Goal: Contribute content

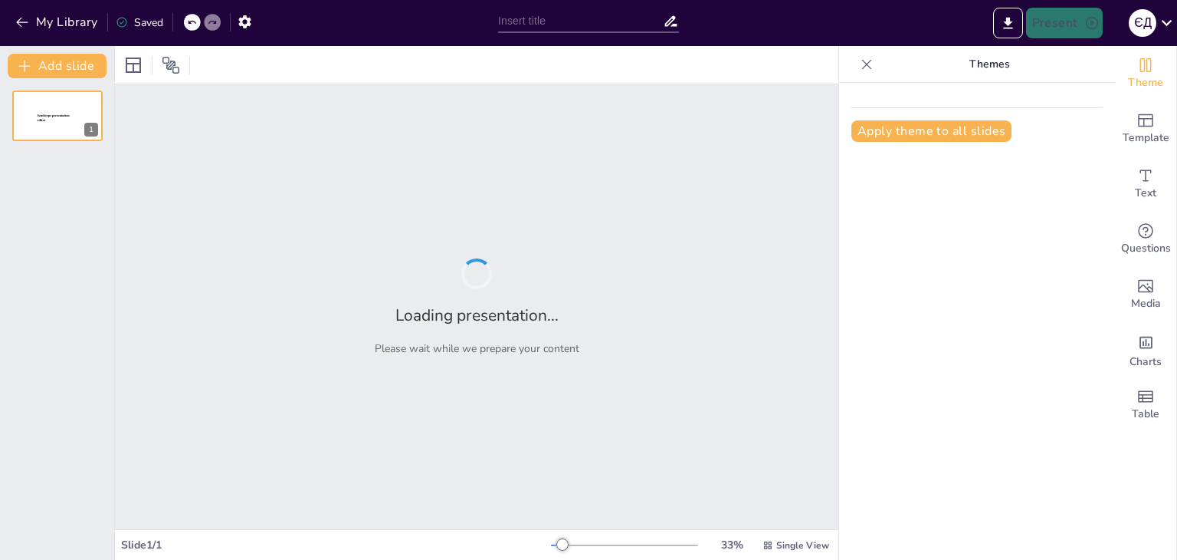
type input "Майбутнє реабілітації: Моя мета в допомозі пацієнтам"
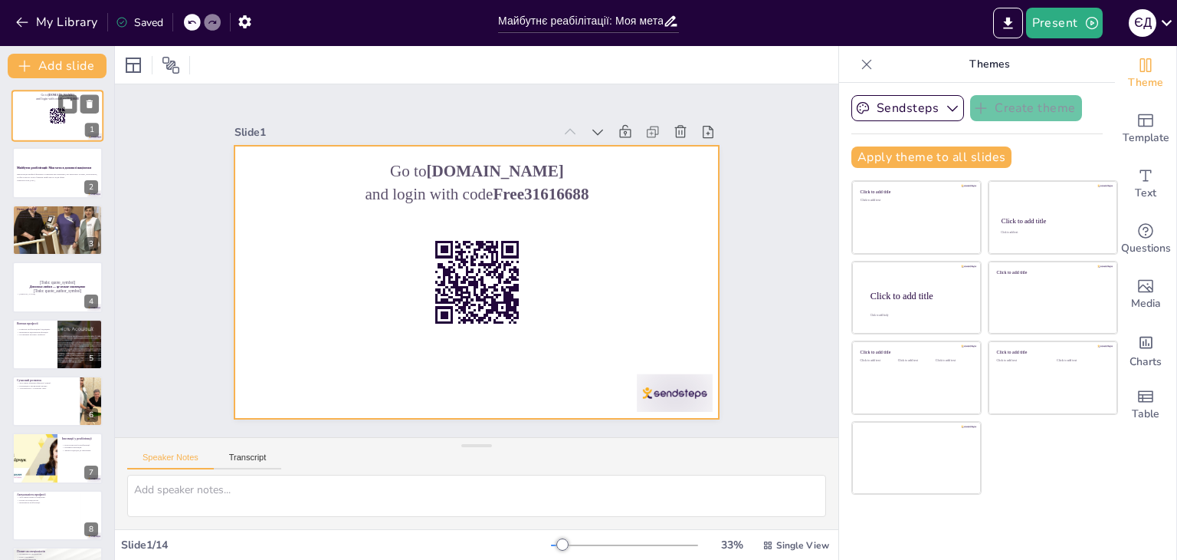
click at [43, 106] on div at bounding box center [57, 116] width 92 height 52
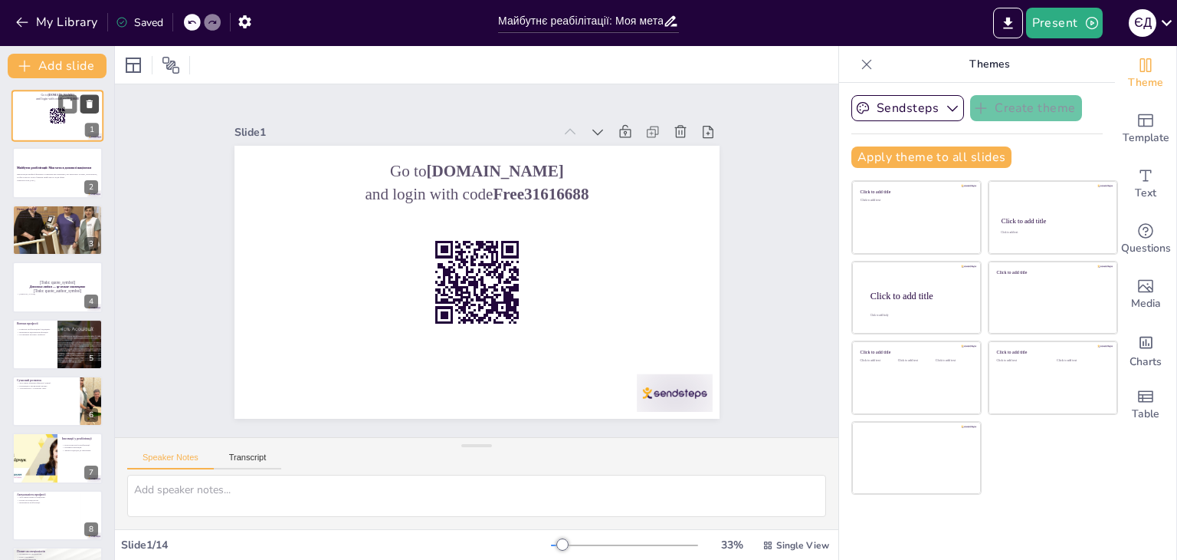
click at [89, 104] on icon at bounding box center [90, 104] width 6 height 8
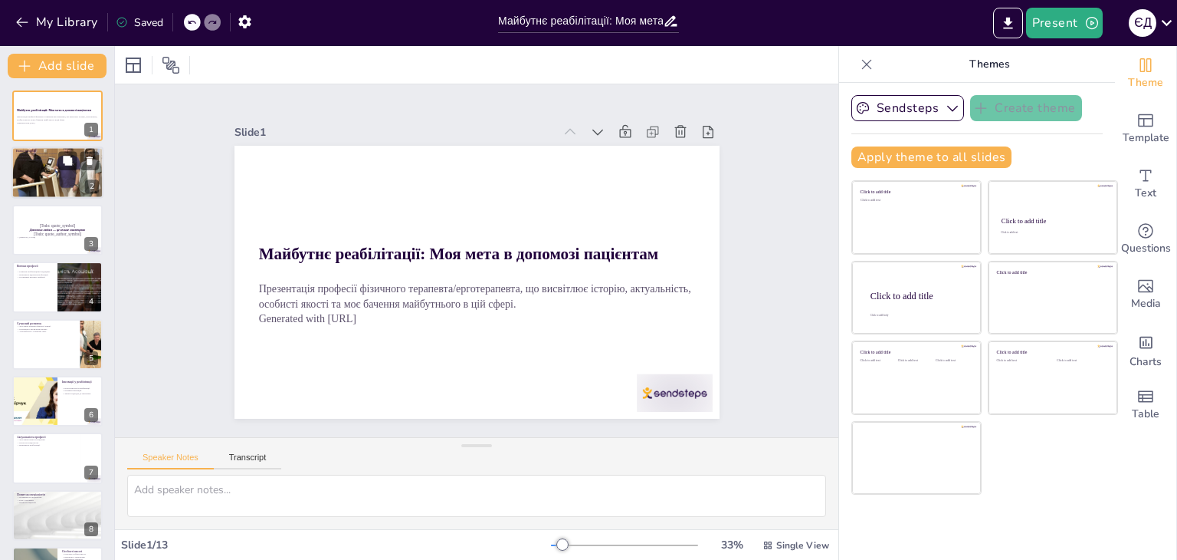
click at [52, 179] on div at bounding box center [57, 172] width 92 height 69
type textarea "Loremip d sitametconse, adip el seddoei temporinc, u laboreetd m aliquae admini…"
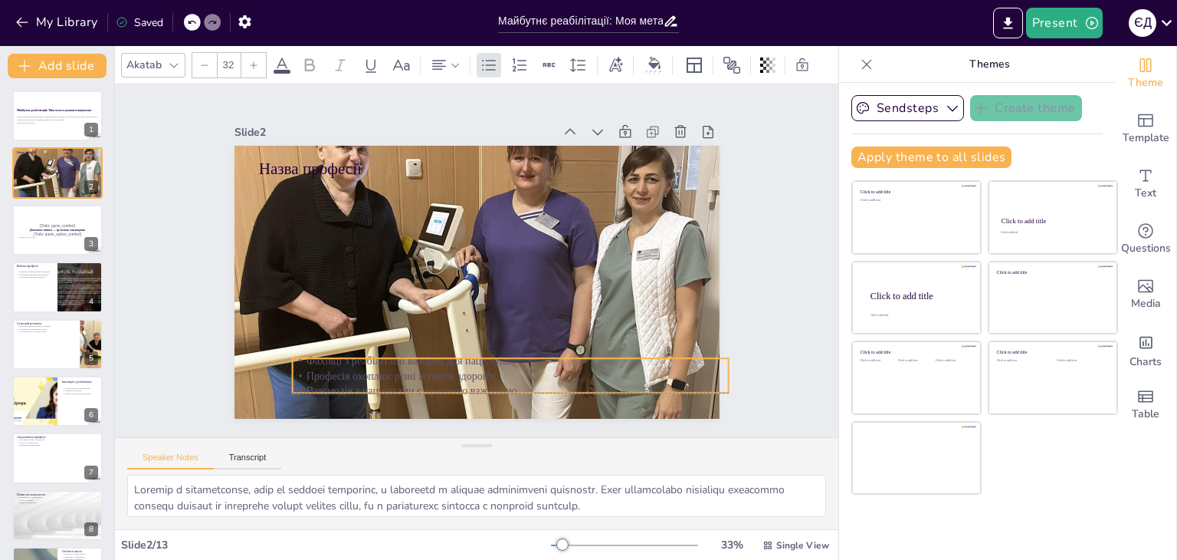
drag, startPoint x: 310, startPoint y: 179, endPoint x: 344, endPoint y: 356, distance: 181.0
click at [344, 356] on p "Фахівці з реабілітації важливі для пацієнтів." at bounding box center [415, 347] width 269 height 362
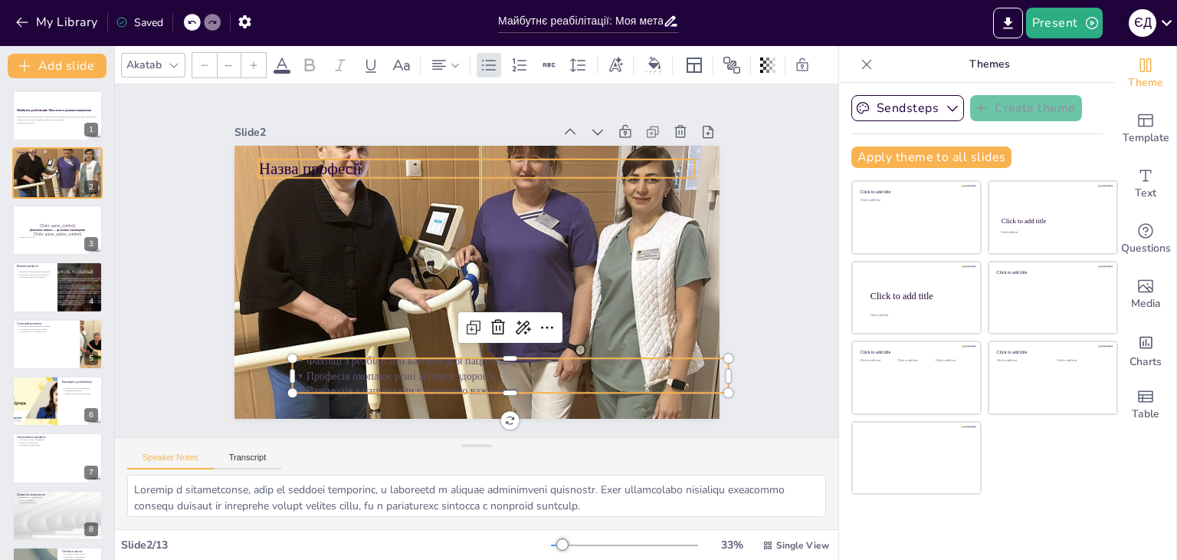
type input "48"
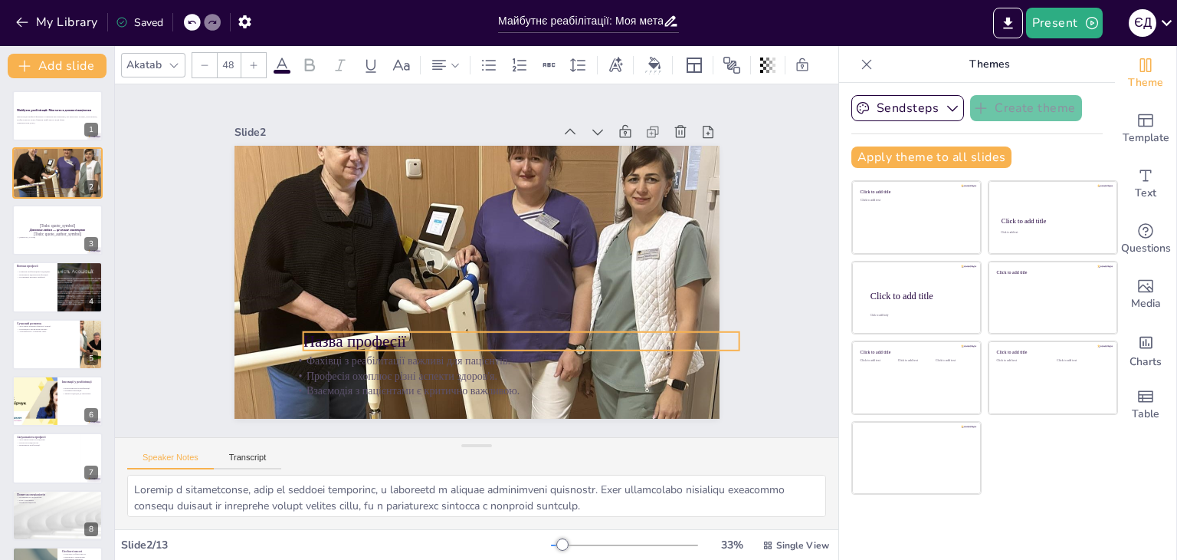
drag, startPoint x: 304, startPoint y: 157, endPoint x: 349, endPoint y: 330, distance: 178.1
click at [349, 330] on p "Назва професії" at bounding box center [485, 352] width 408 height 199
click at [468, 208] on icon at bounding box center [455, 195] width 26 height 26
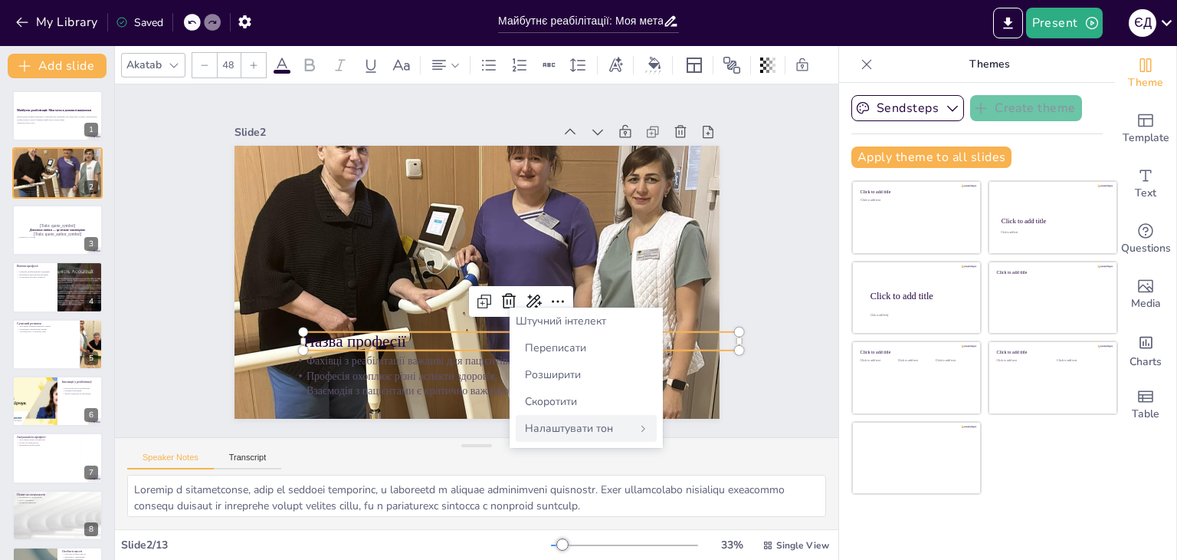
click at [612, 427] on font "Налаштувати тон" at bounding box center [569, 428] width 88 height 15
click at [496, 298] on icon at bounding box center [490, 310] width 25 height 25
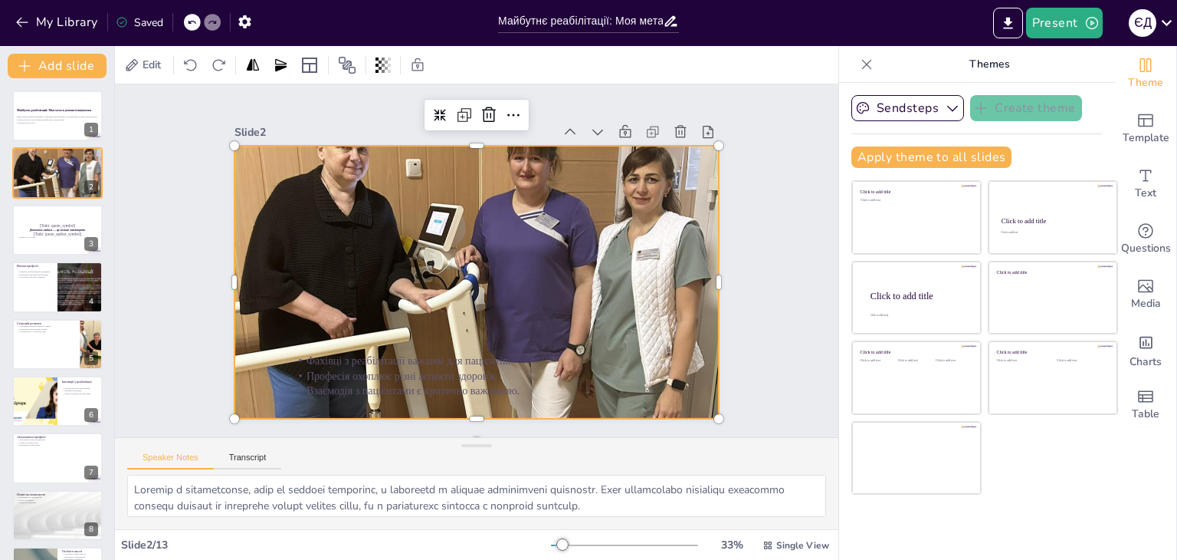
click at [310, 281] on div at bounding box center [470, 281] width 574 height 496
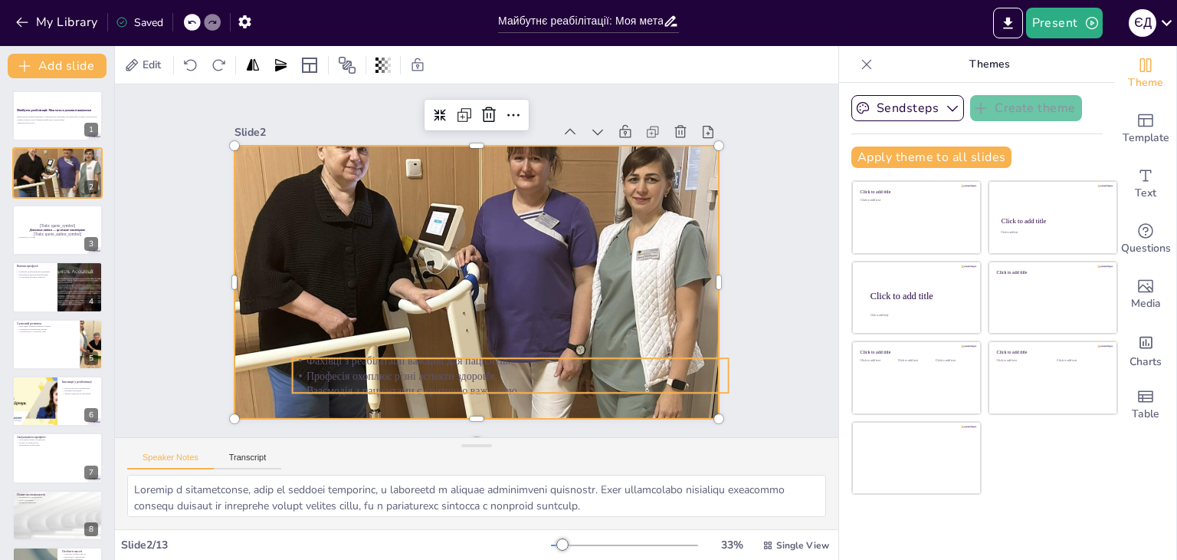
click at [402, 371] on p "Професія охоплює різні аспекти здоров'я." at bounding box center [378, 328] width 149 height 420
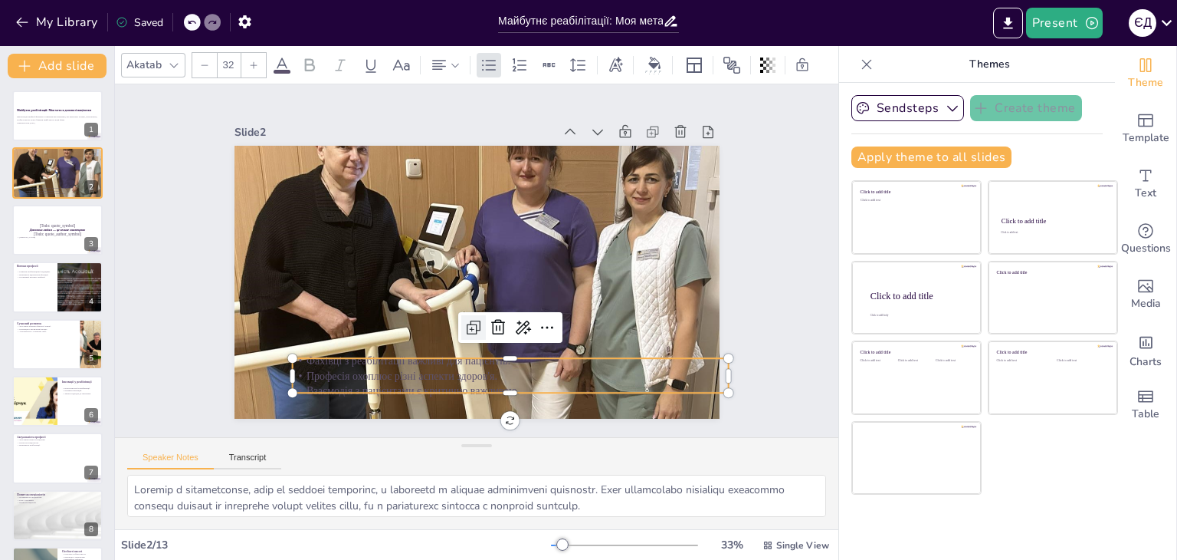
click at [461, 322] on icon at bounding box center [453, 323] width 23 height 23
type input "32"
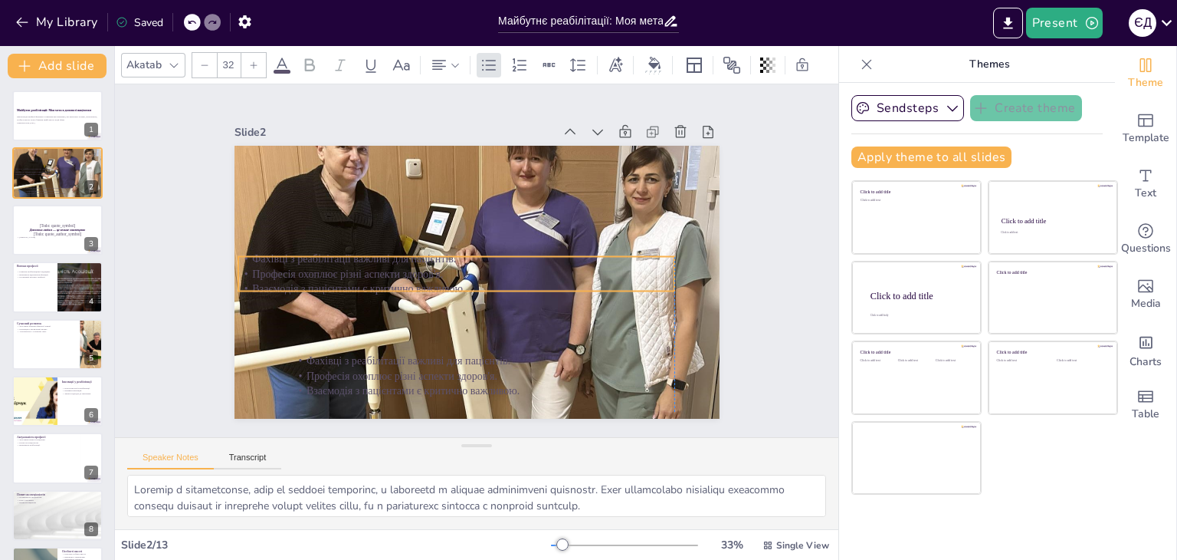
drag, startPoint x: 453, startPoint y: 372, endPoint x: 389, endPoint y: 249, distance: 138.5
click at [432, 250] on p "Професія охоплює різні аспекти здоров'я." at bounding box center [462, 242] width 61 height 436
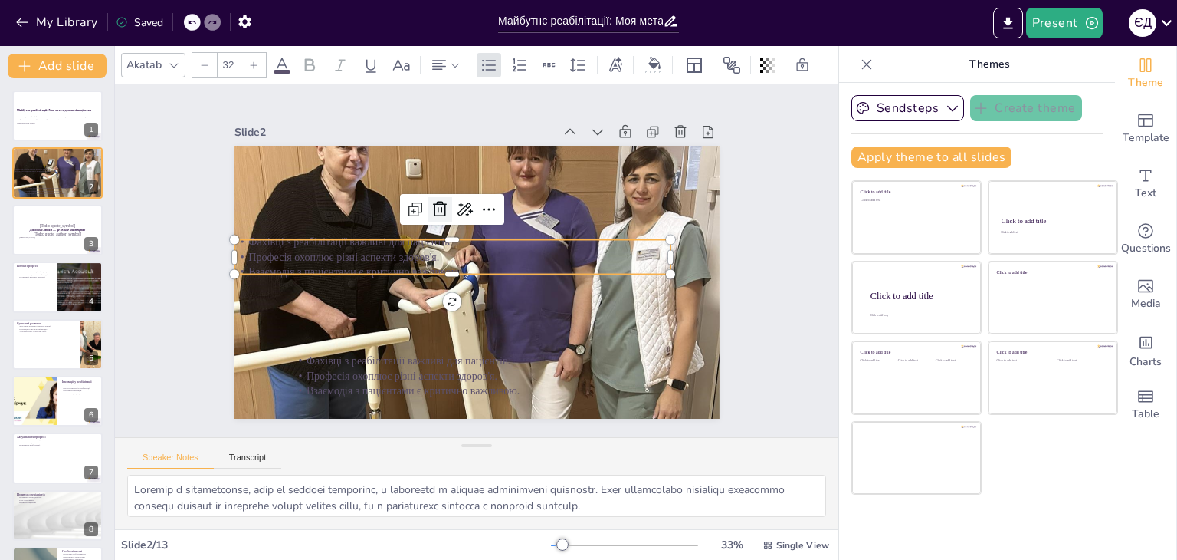
click at [468, 198] on icon at bounding box center [478, 197] width 20 height 20
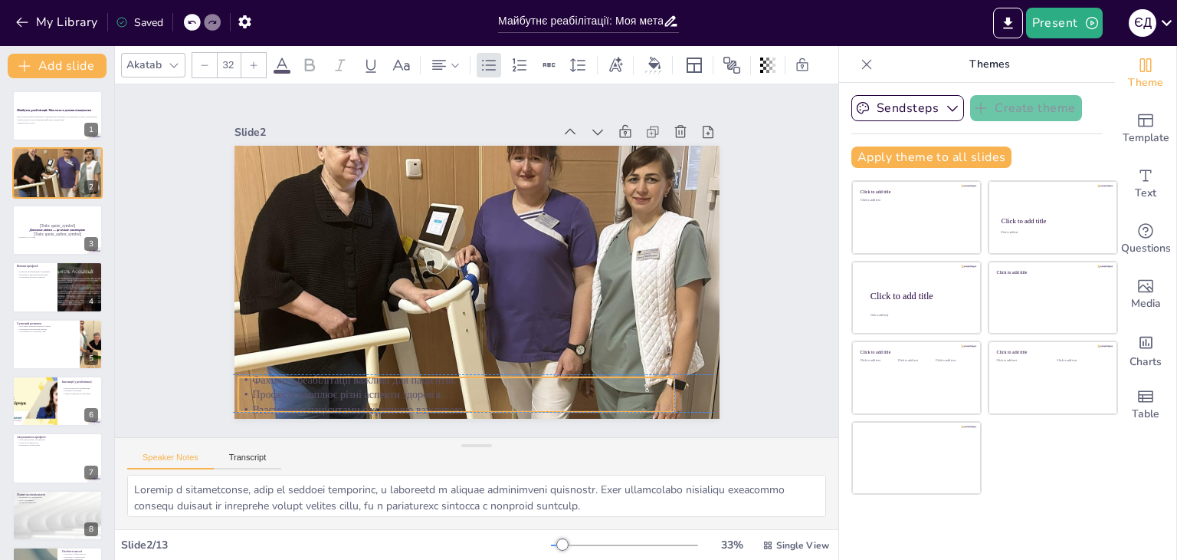
drag, startPoint x: 420, startPoint y: 370, endPoint x: 361, endPoint y: 385, distance: 60.8
click at [361, 385] on p "Професія охоплює різні аспекти здоров'я." at bounding box center [416, 381] width 420 height 149
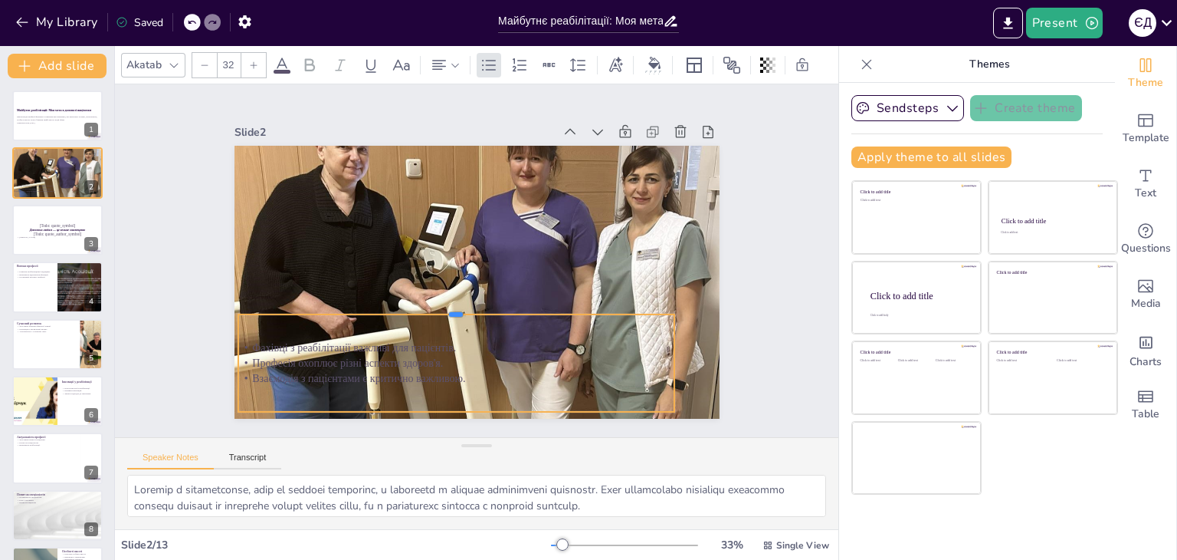
drag, startPoint x: 438, startPoint y: 369, endPoint x: 438, endPoint y: 307, distance: 62.9
click at [438, 307] on div at bounding box center [439, 296] width 404 height 189
click at [478, 275] on icon at bounding box center [464, 286] width 25 height 25
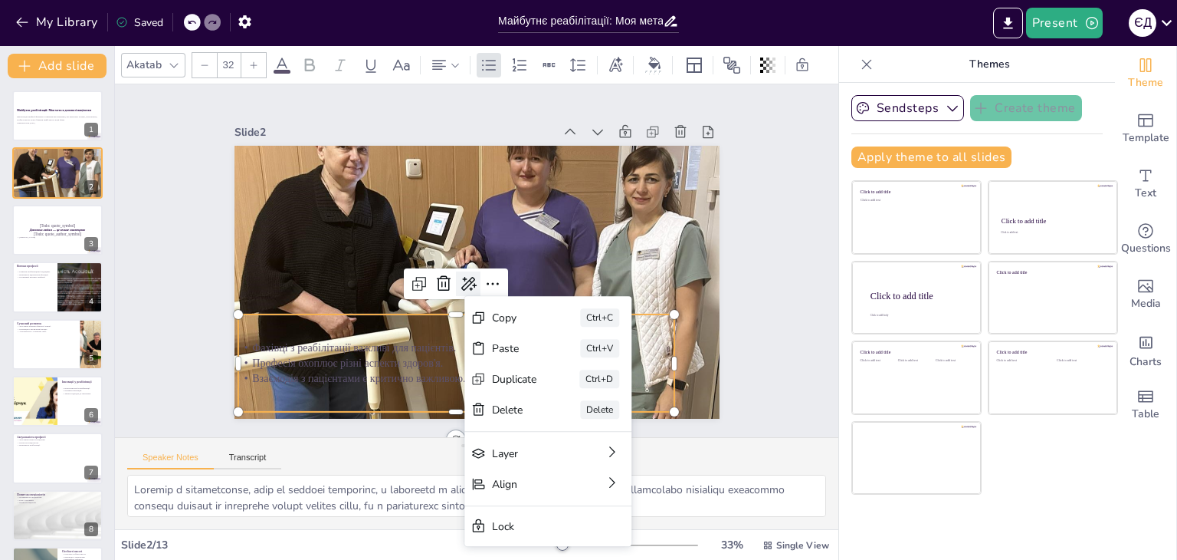
click at [457, 280] on icon at bounding box center [461, 278] width 20 height 19
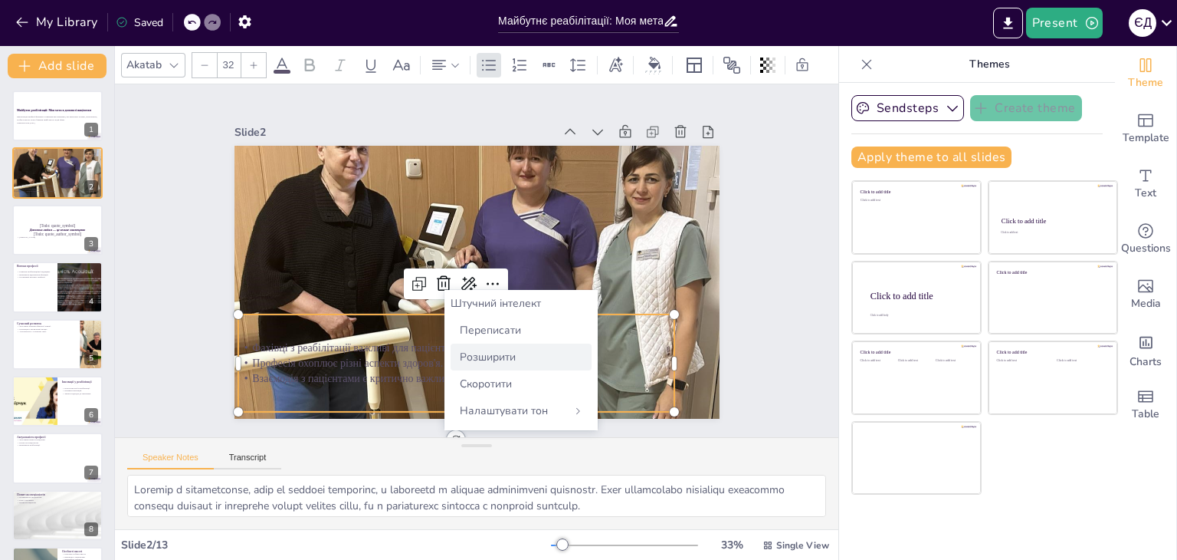
click at [509, 356] on font "Розширити" at bounding box center [488, 357] width 56 height 15
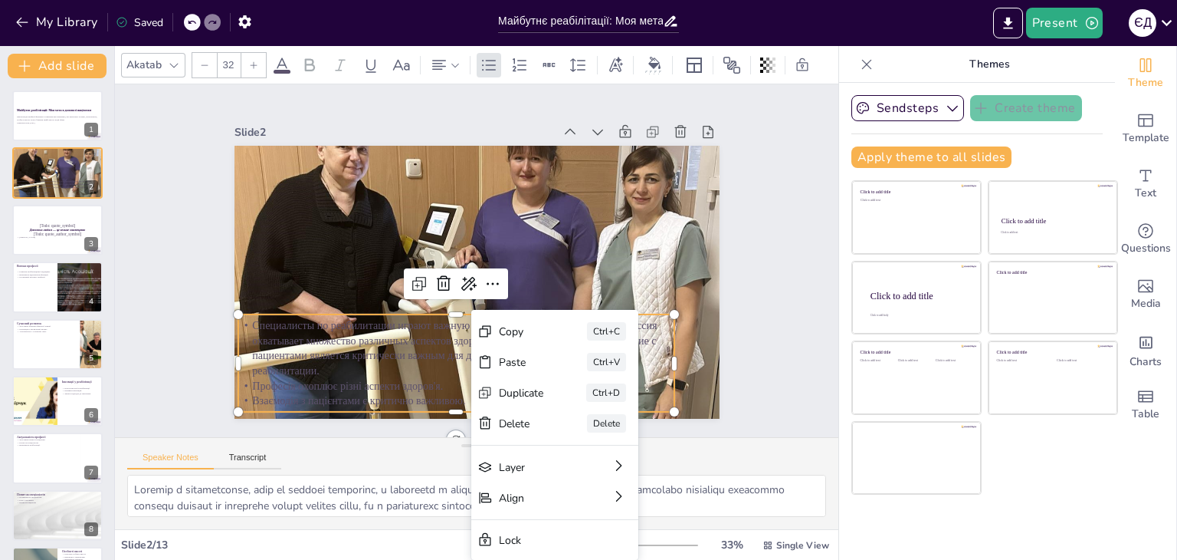
click at [378, 332] on p "Специалисты по реабилитации играют важную роль в жизни пациентов. Эта профессия…" at bounding box center [430, 337] width 434 height 192
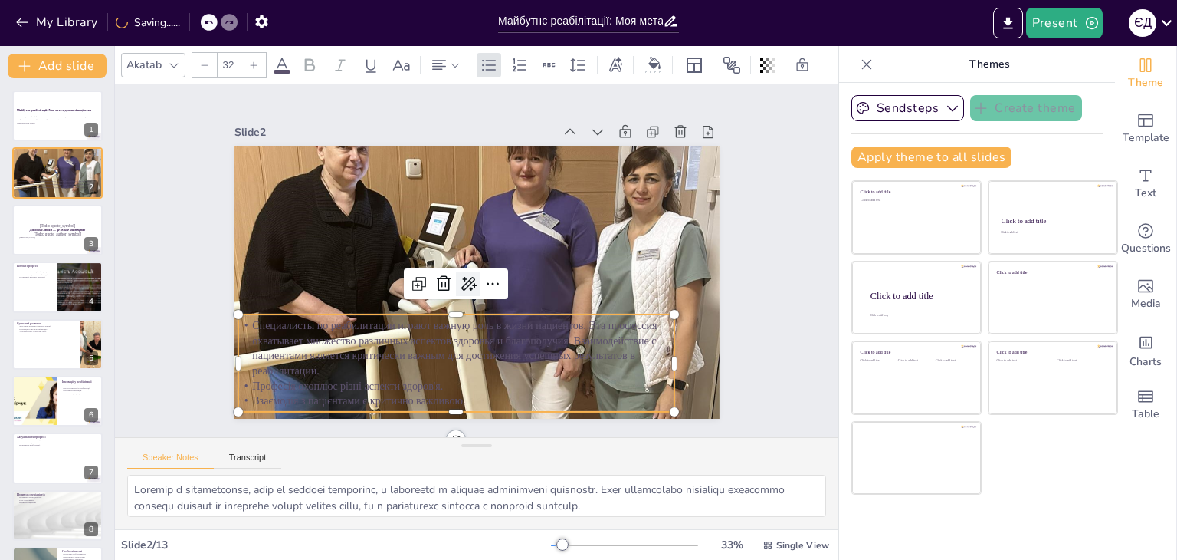
click at [459, 279] on icon at bounding box center [461, 279] width 23 height 23
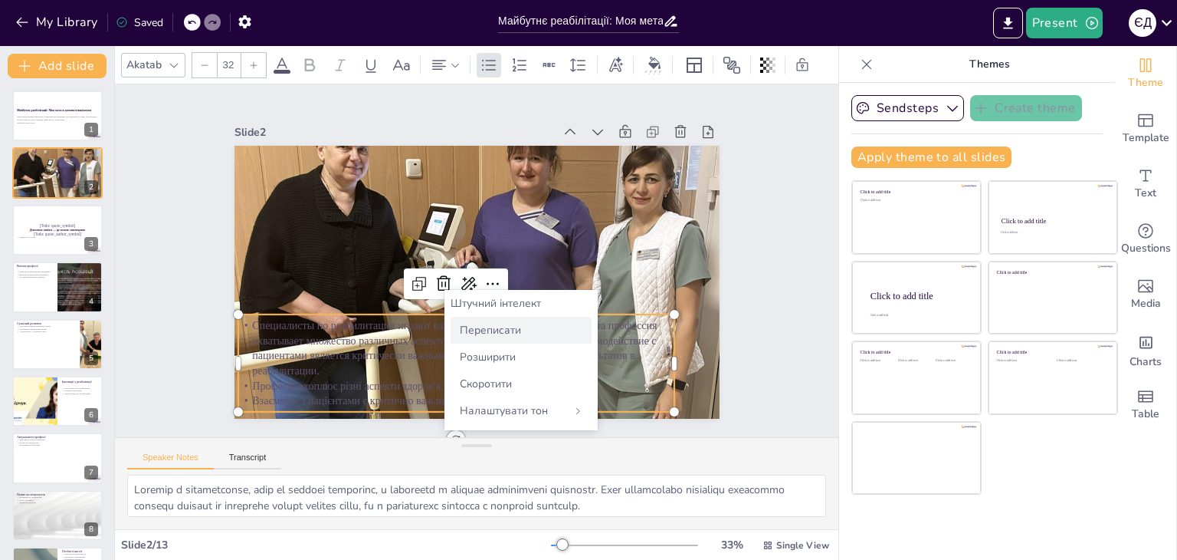
click at [487, 329] on font "Переписати" at bounding box center [490, 330] width 61 height 15
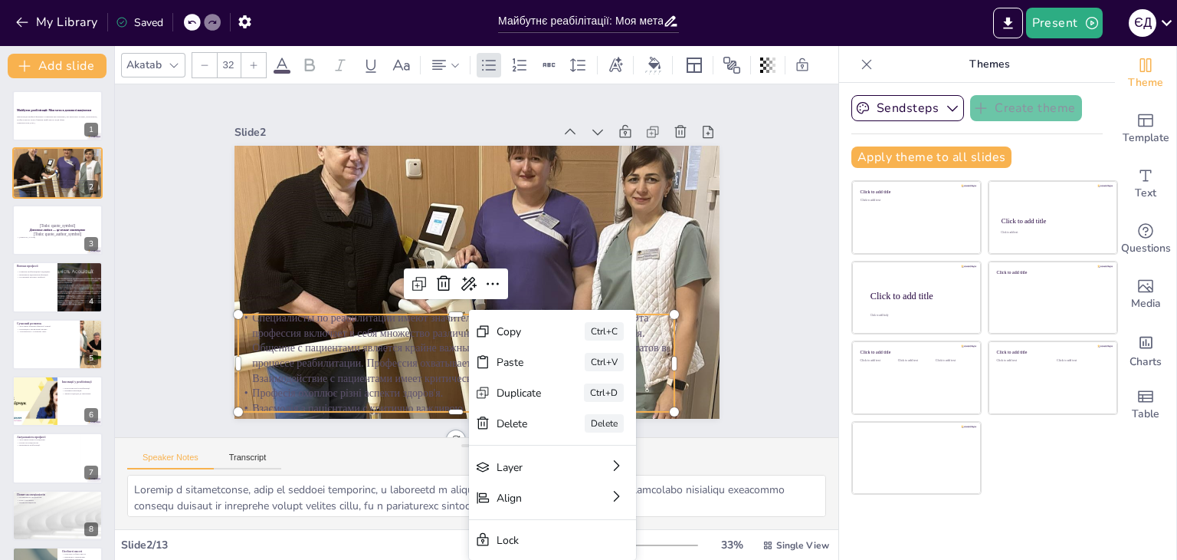
drag, startPoint x: 469, startPoint y: 330, endPoint x: 398, endPoint y: 321, distance: 71.8
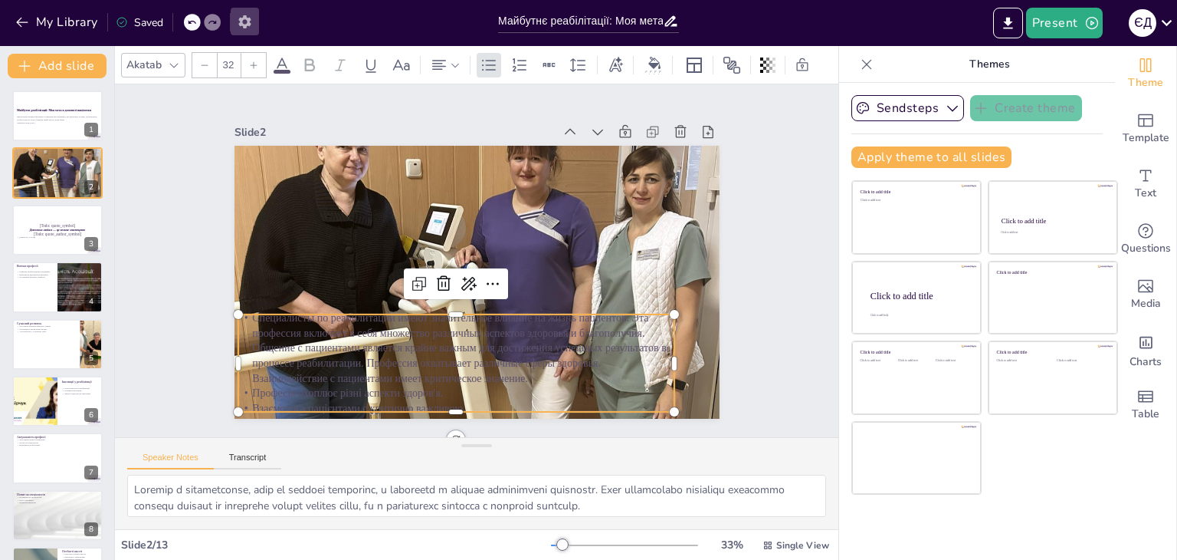
click at [247, 20] on icon "button" at bounding box center [245, 22] width 16 height 16
click at [243, 22] on icon "button" at bounding box center [245, 22] width 16 height 16
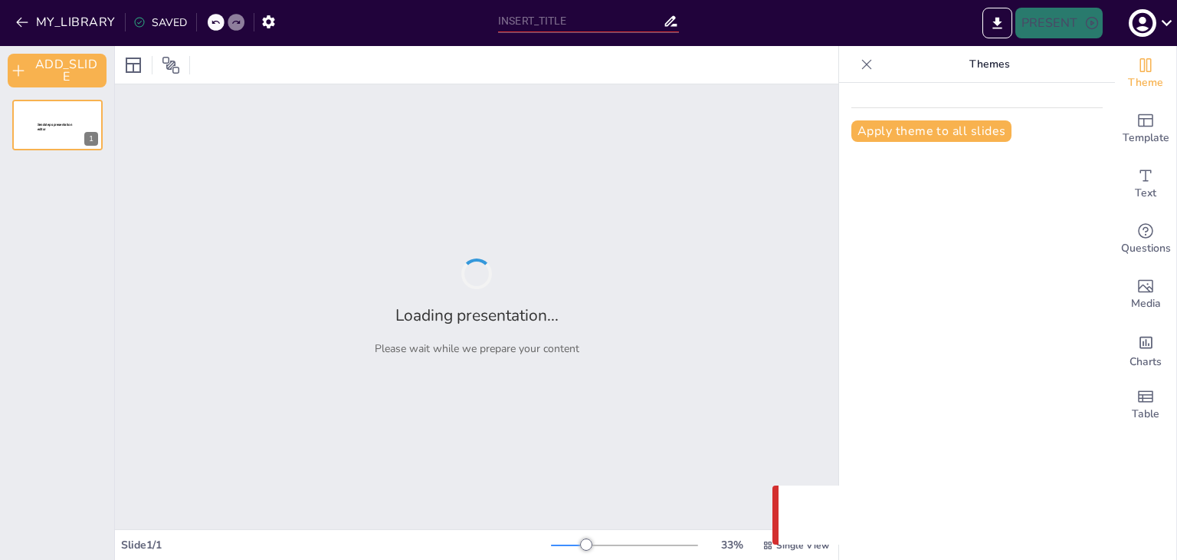
type input "Майбутнє реабілітації: Моя мета в допомозі пацієнтам"
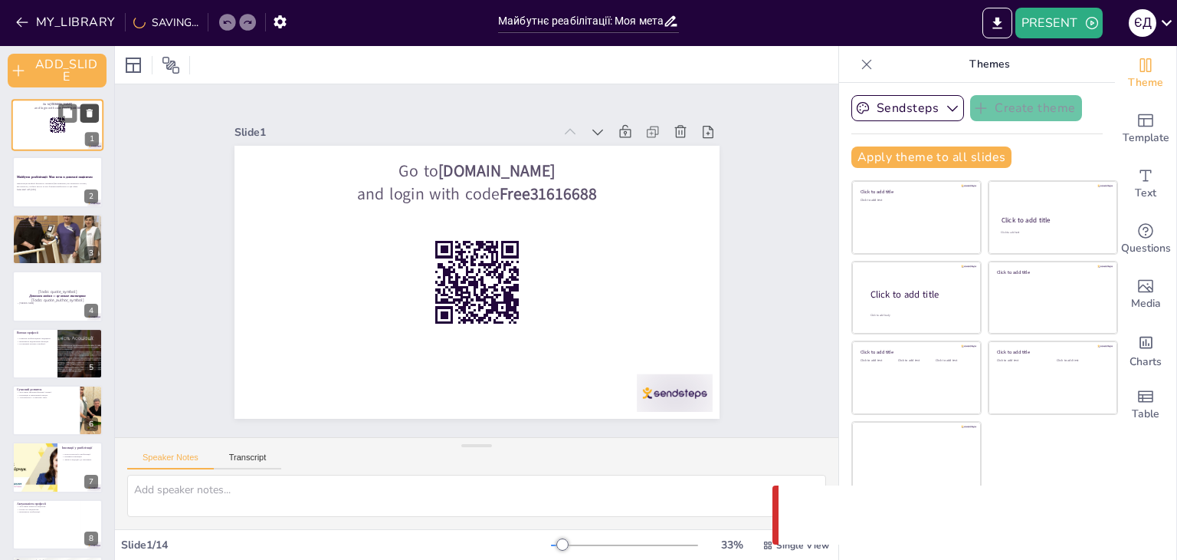
click at [87, 110] on icon at bounding box center [90, 113] width 6 height 8
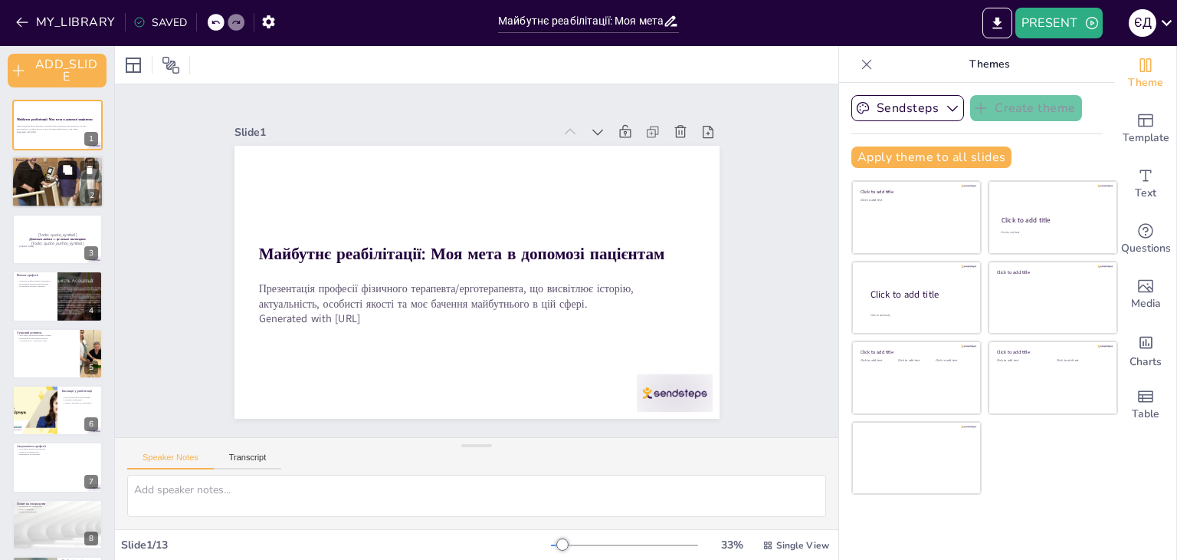
click at [71, 173] on icon at bounding box center [67, 170] width 9 height 9
type textarea "Loremip d sitametconse, adip el seddoei temporinc, u laboreetd m aliquae admini…"
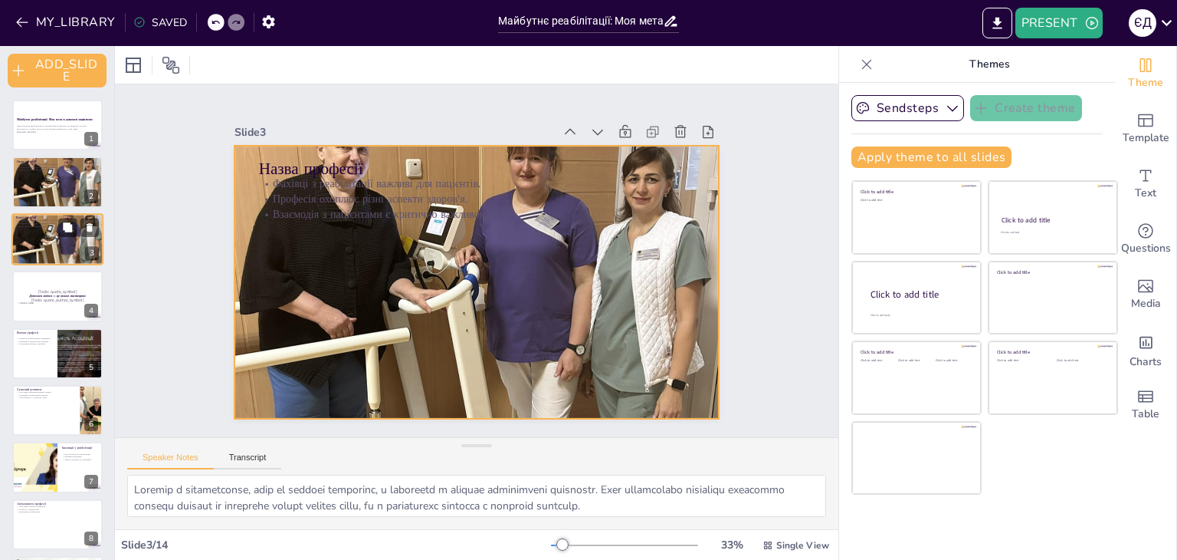
click at [49, 232] on div at bounding box center [57, 239] width 92 height 69
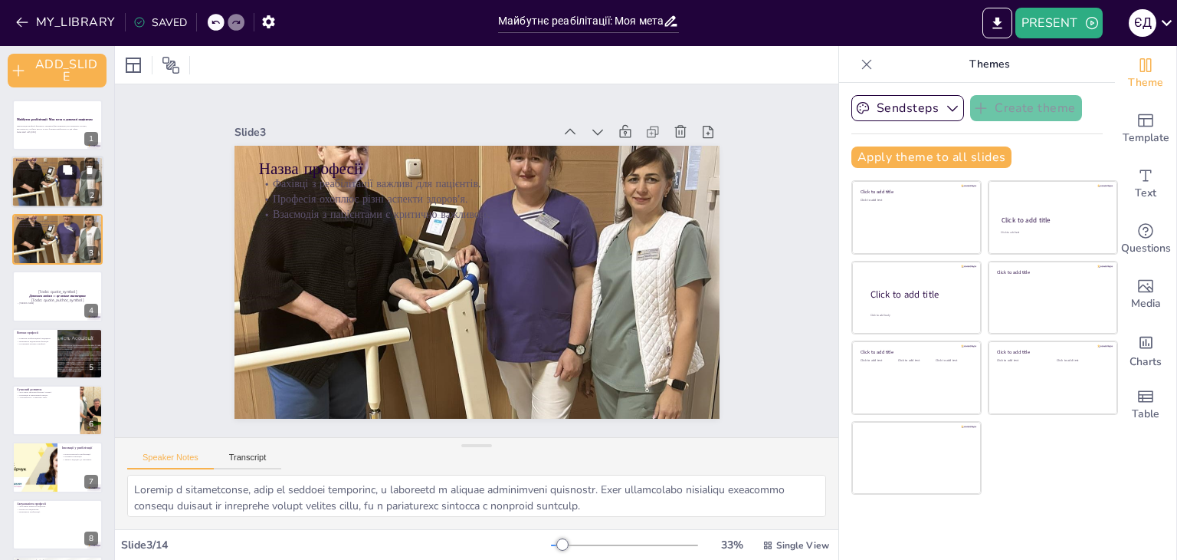
click at [38, 173] on div at bounding box center [57, 181] width 92 height 69
click at [49, 244] on div at bounding box center [57, 239] width 92 height 69
click at [89, 166] on icon at bounding box center [89, 170] width 11 height 11
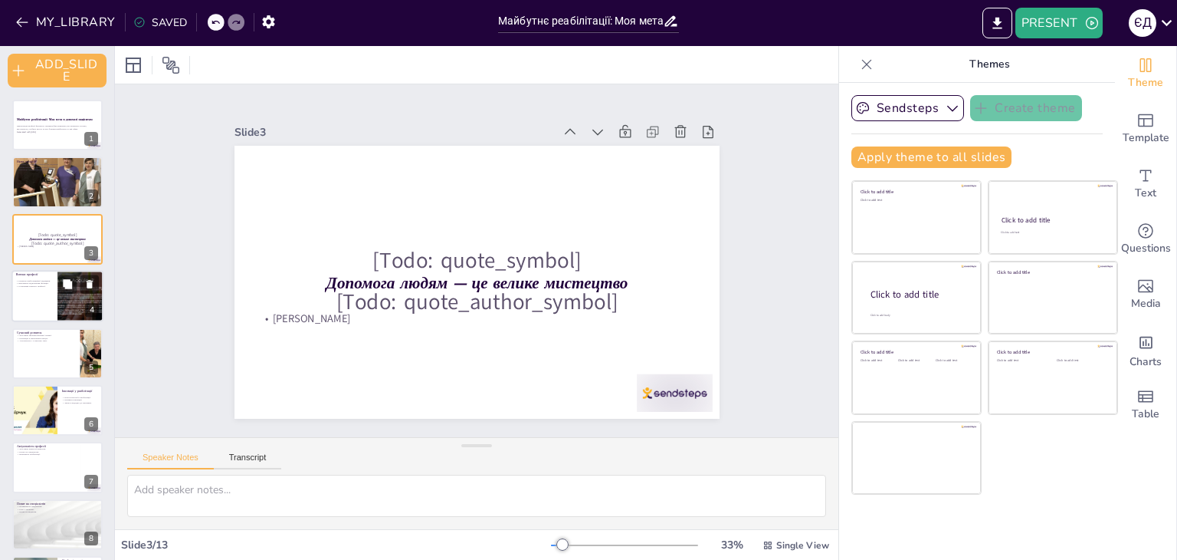
click at [48, 283] on p "Важливість відновлення функцій." at bounding box center [34, 283] width 37 height 3
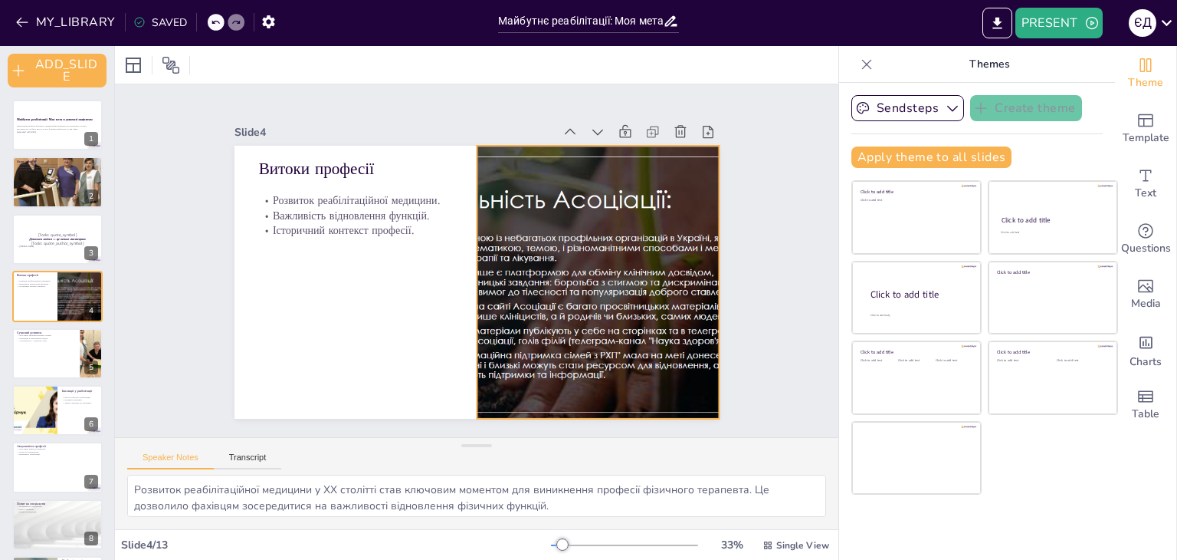
click at [497, 279] on div at bounding box center [494, 382] width 409 height 544
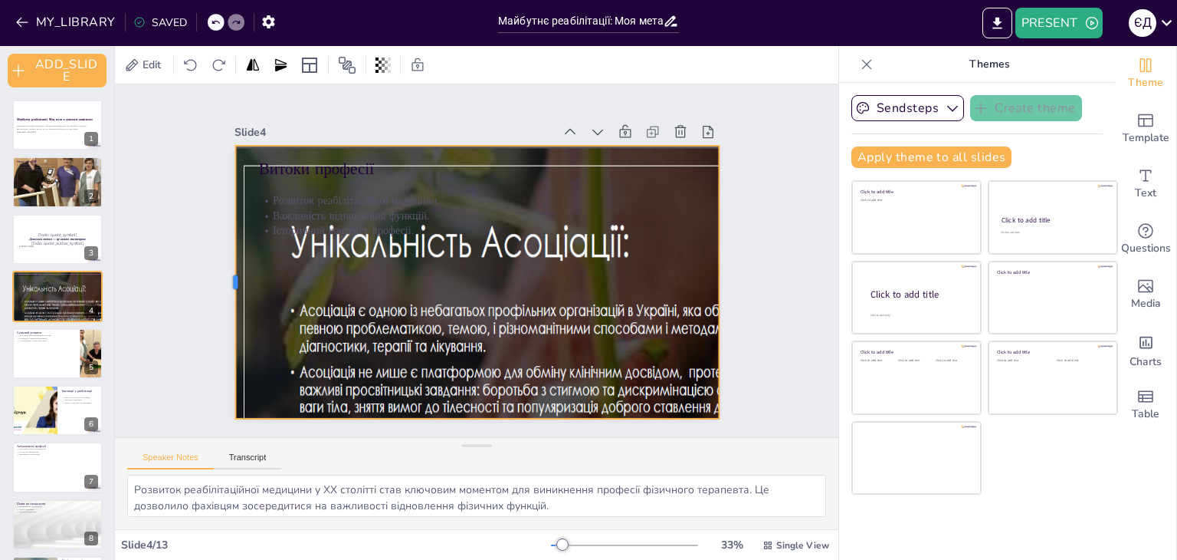
drag, startPoint x: 462, startPoint y: 279, endPoint x: 218, endPoint y: 255, distance: 244.9
click at [235, 389] on div at bounding box center [349, 474] width 228 height 170
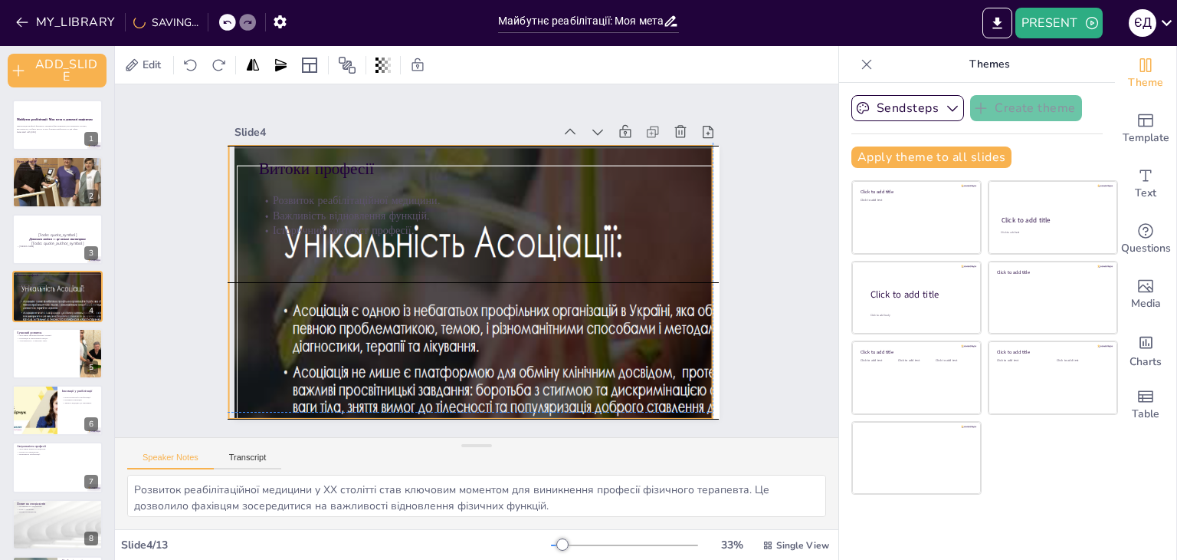
drag, startPoint x: 463, startPoint y: 409, endPoint x: 452, endPoint y: 402, distance: 13.0
click at [452, 403] on div at bounding box center [608, 306] width 767 height 775
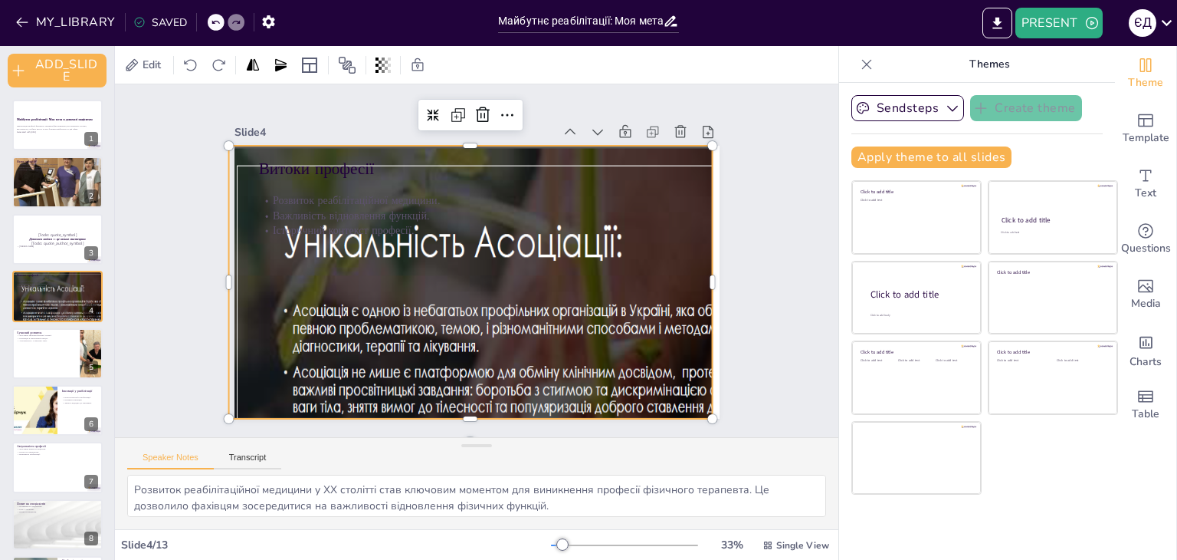
click at [627, 280] on div at bounding box center [385, 155] width 725 height 650
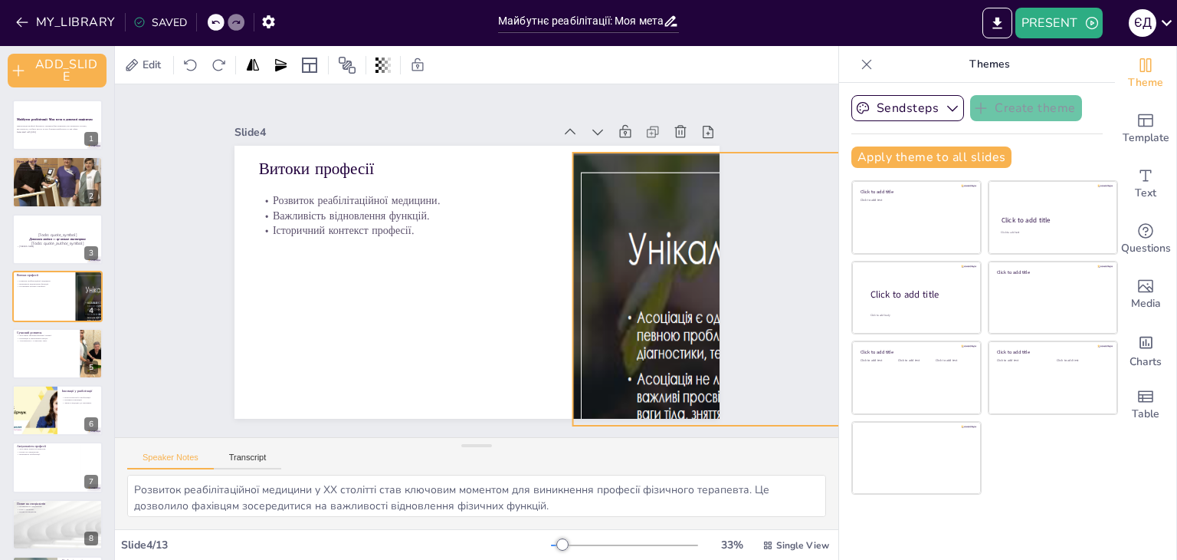
drag, startPoint x: 218, startPoint y: 277, endPoint x: 506, endPoint y: 277, distance: 288.2
click at [506, 279] on div "Slide 1 Майбутнє реабілітації: Моя мета в допомозі пацієнтам Презентація профес…" at bounding box center [477, 261] width 428 height 624
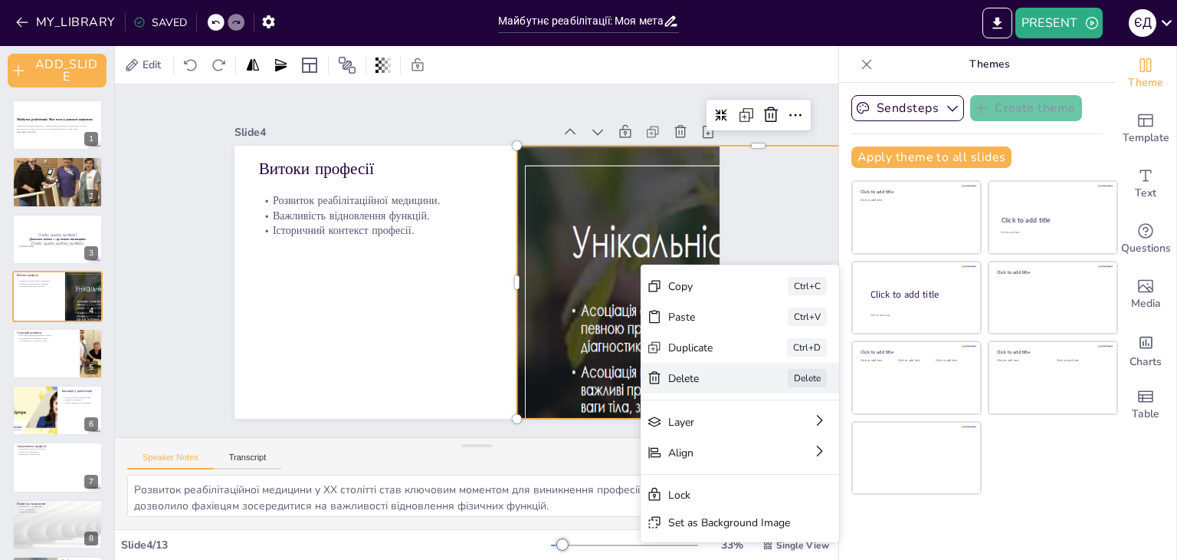
click at [193, 35] on div "Delete" at bounding box center [154, 24] width 77 height 22
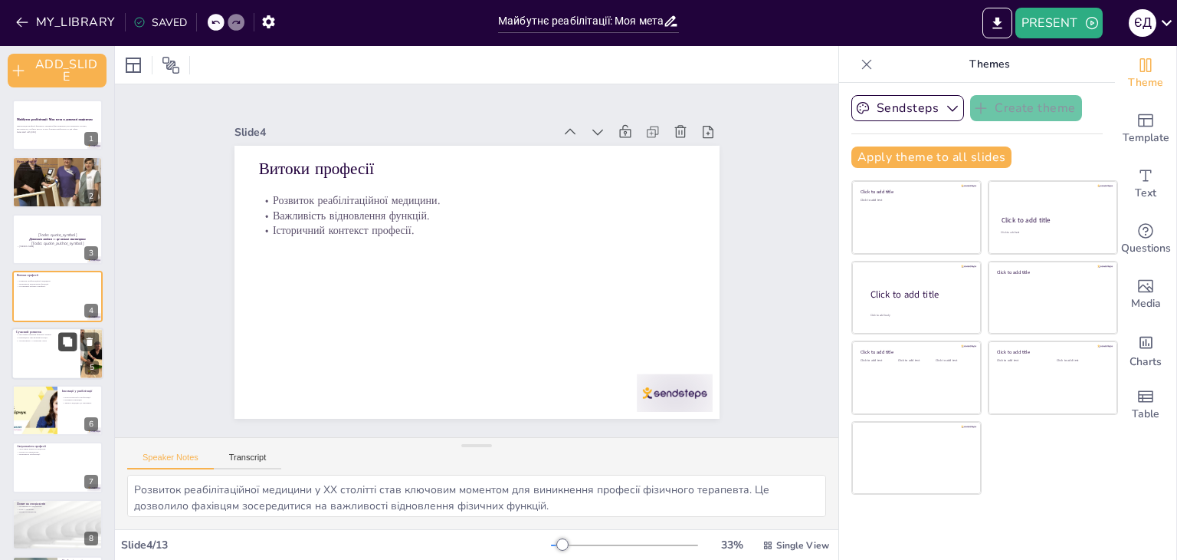
click at [65, 349] on button at bounding box center [67, 341] width 18 height 18
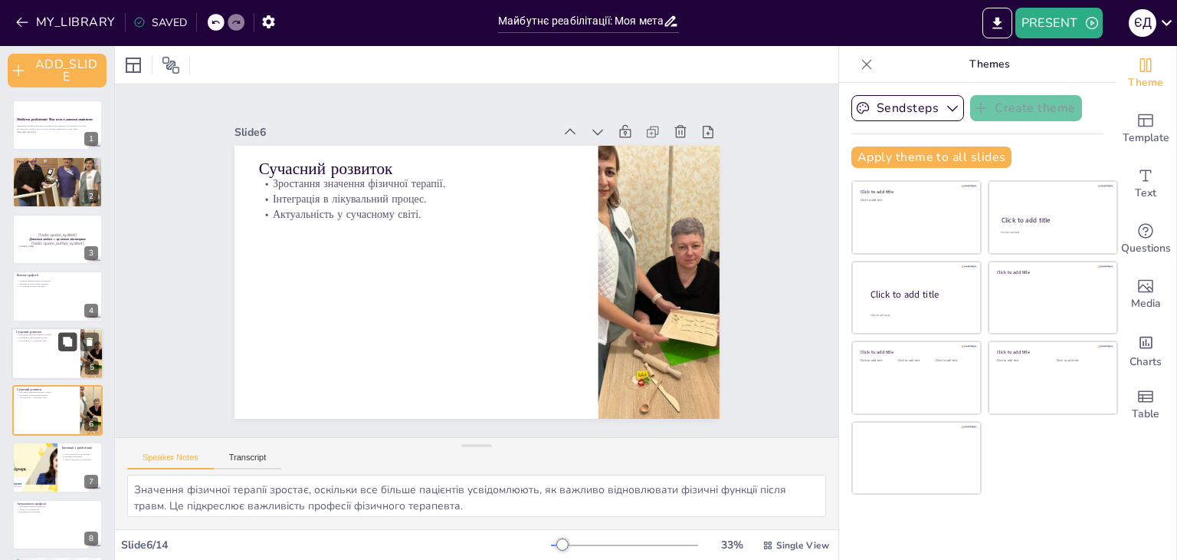
scroll to position [87, 0]
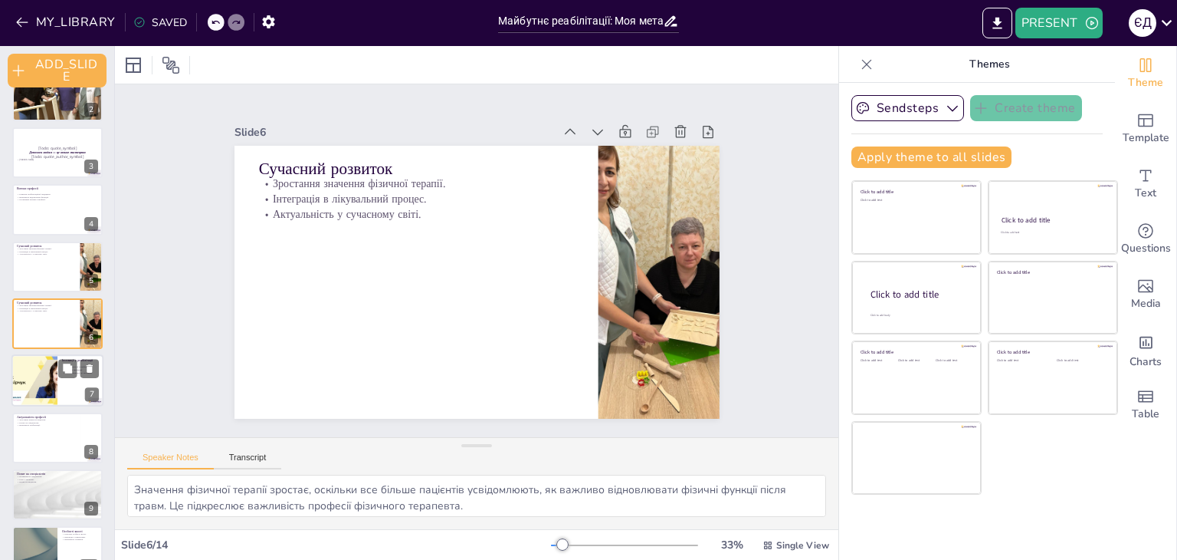
click at [52, 378] on div at bounding box center [34, 381] width 99 height 52
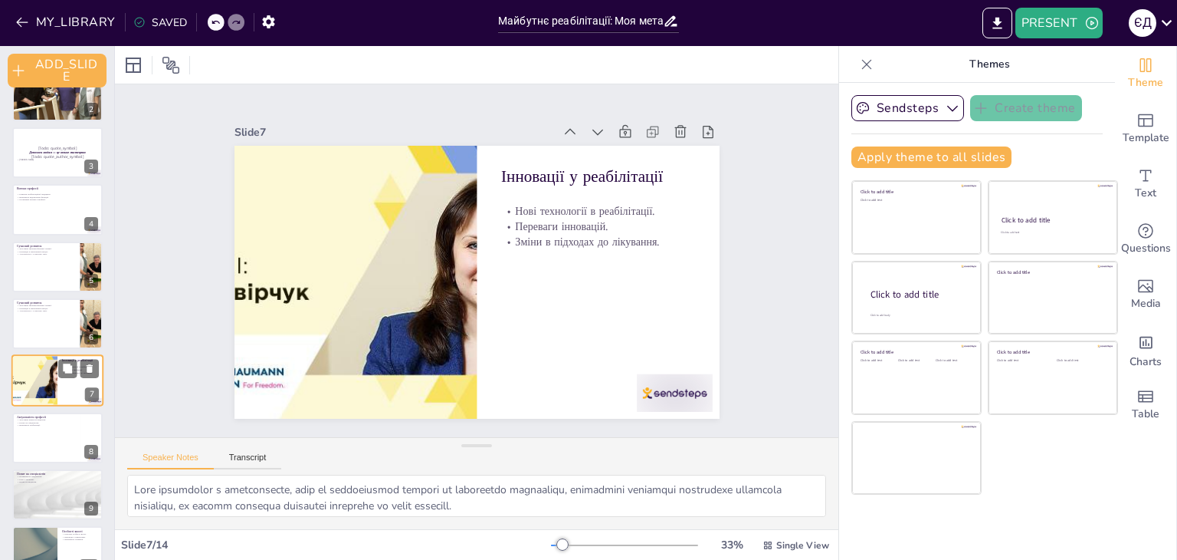
scroll to position [144, 0]
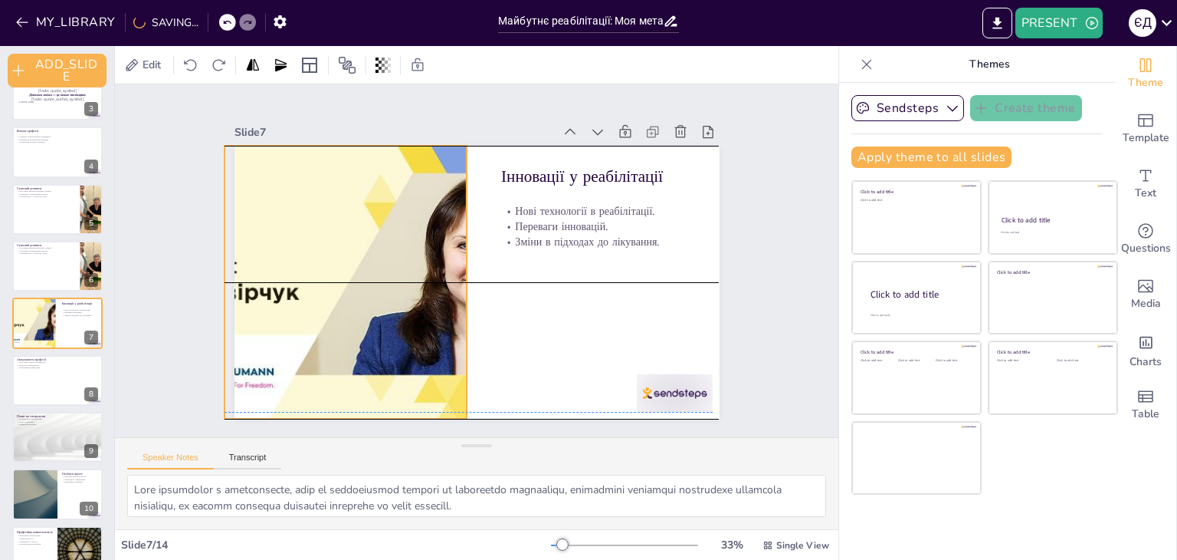
drag, startPoint x: 304, startPoint y: 261, endPoint x: 294, endPoint y: 259, distance: 10.2
click at [294, 259] on div at bounding box center [345, 241] width 580 height 420
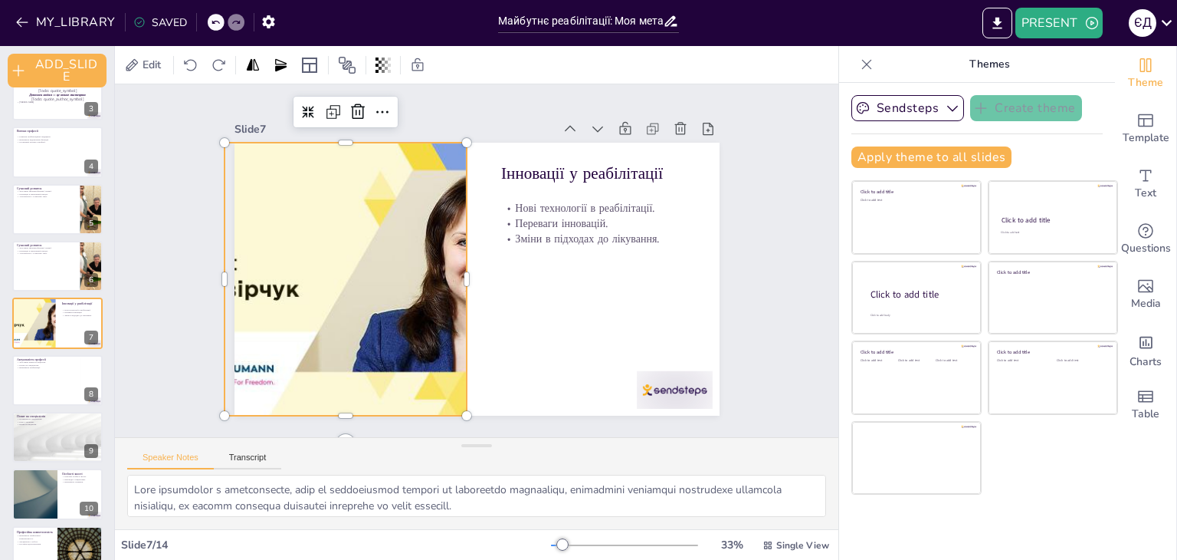
scroll to position [0, 0]
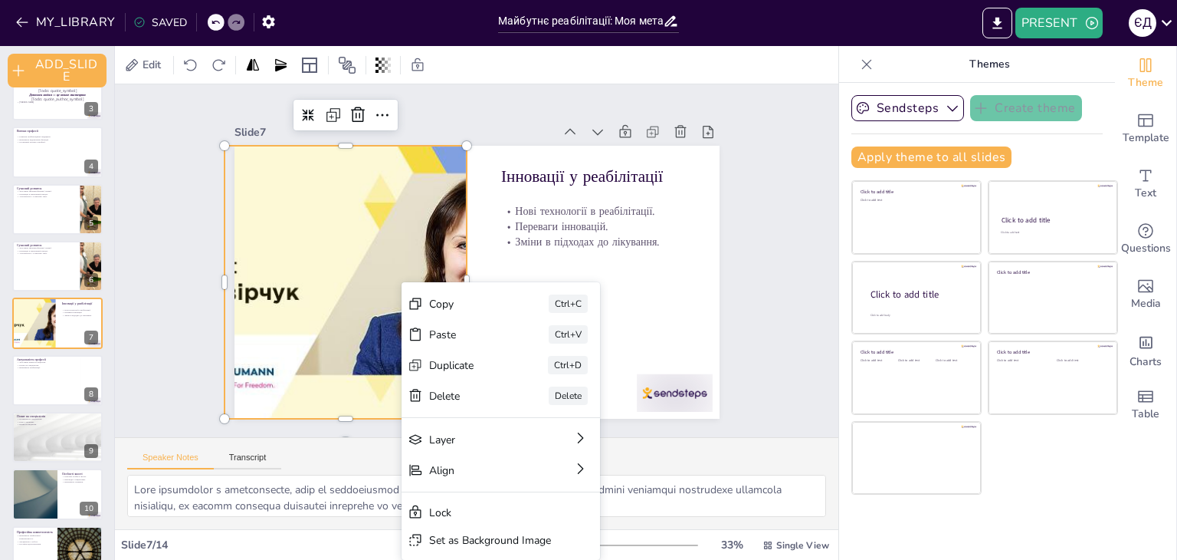
click at [295, 279] on div at bounding box center [429, 137] width 376 height 566
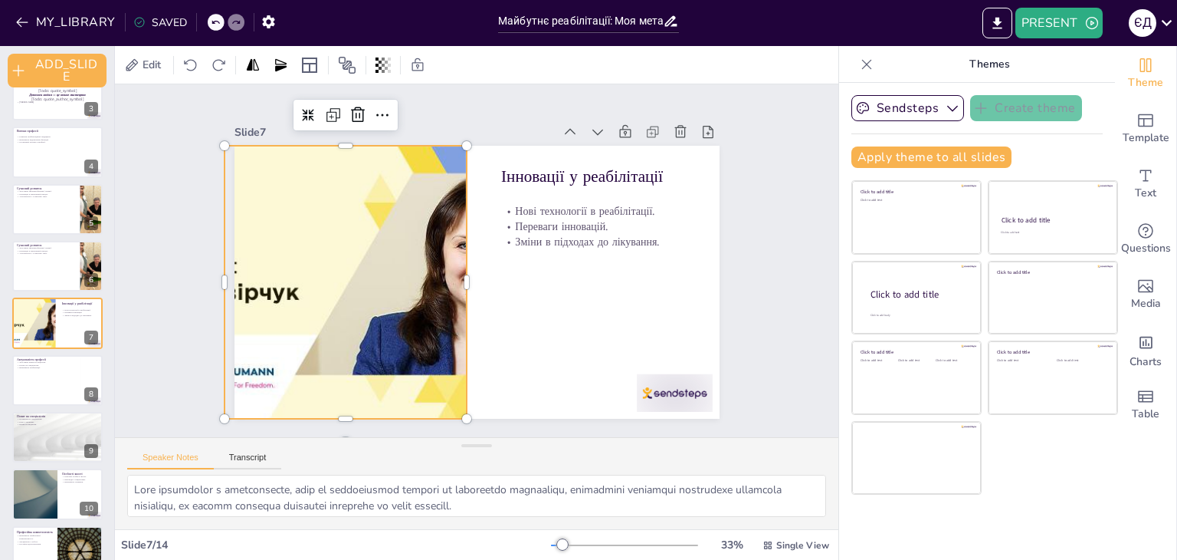
click at [373, 199] on div at bounding box center [483, 127] width 376 height 566
click at [506, 459] on icon at bounding box center [509, 462] width 7 height 7
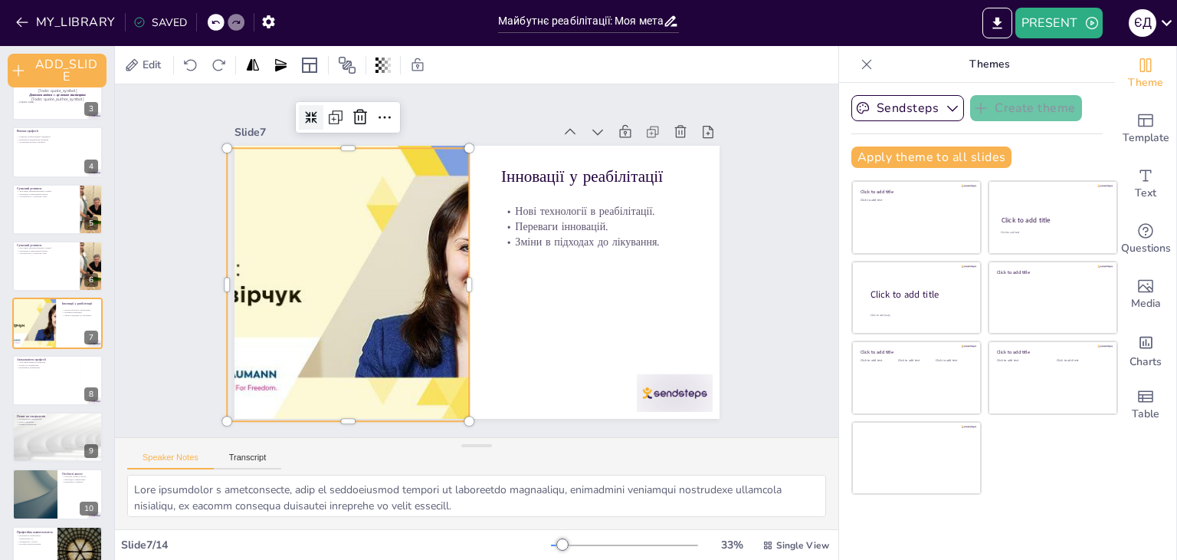
click at [613, 102] on icon at bounding box center [619, 95] width 13 height 13
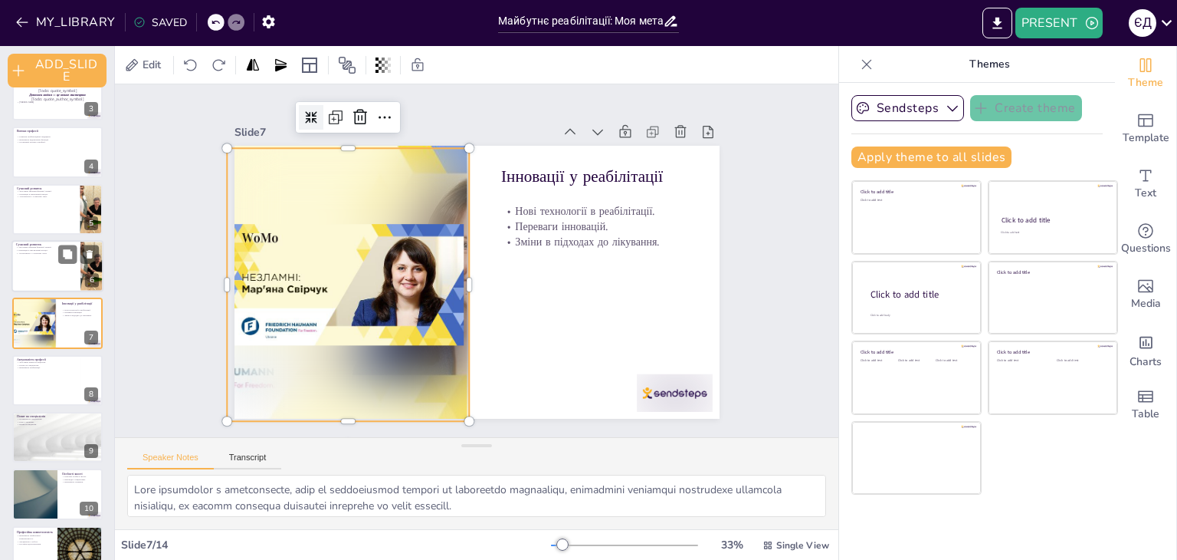
click at [48, 280] on div at bounding box center [57, 266] width 92 height 52
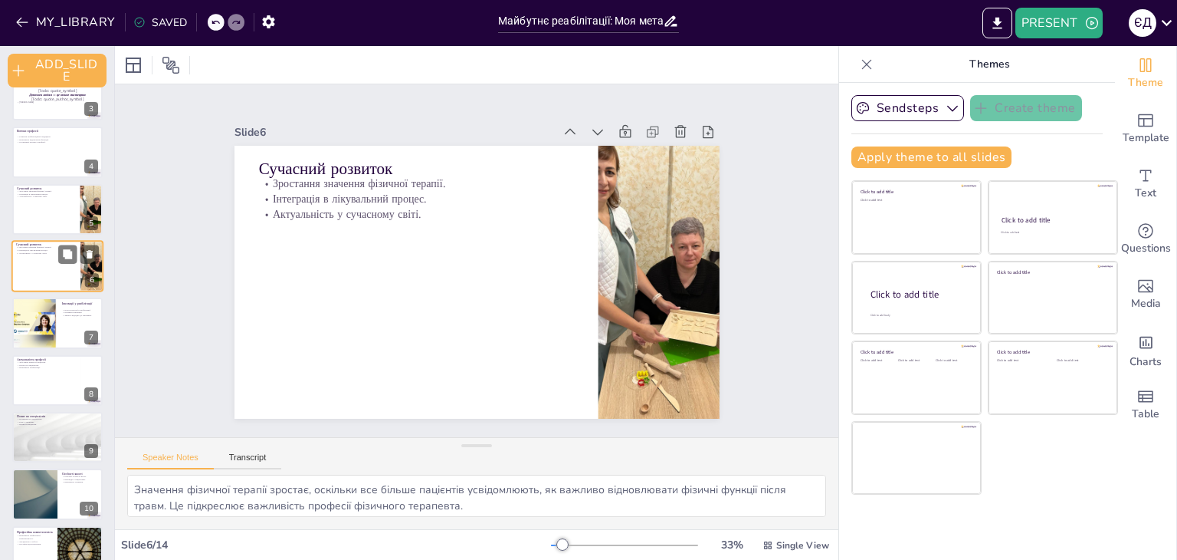
scroll to position [87, 0]
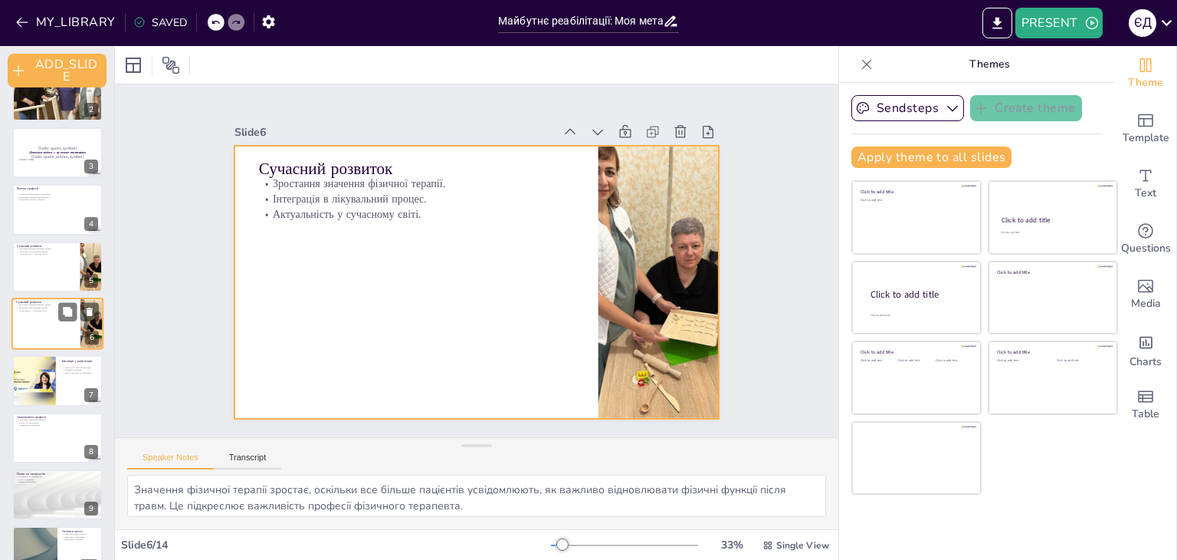
click at [41, 325] on div at bounding box center [57, 323] width 92 height 52
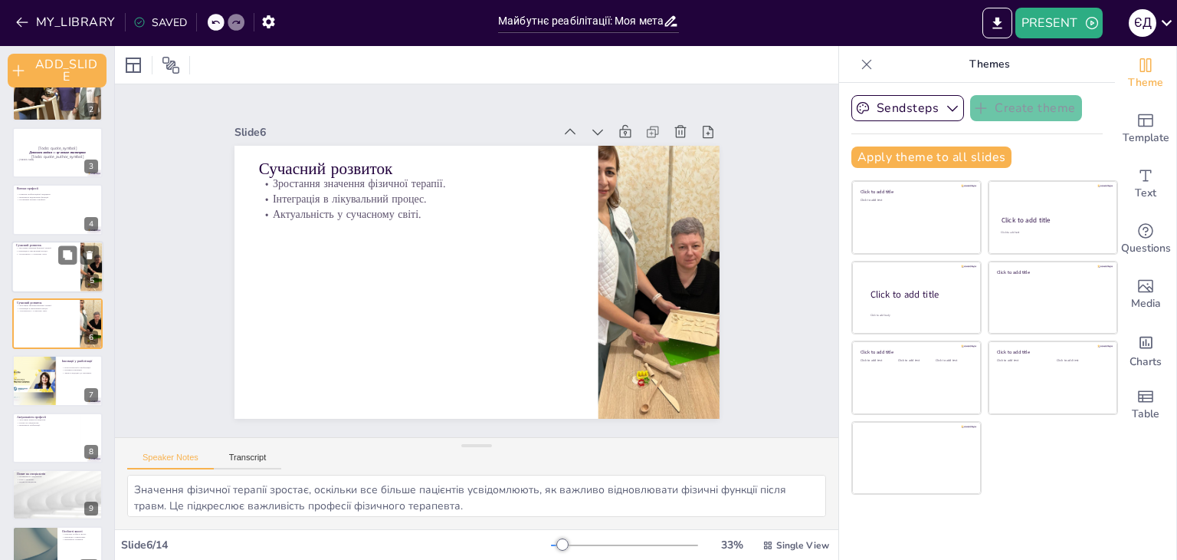
click at [40, 270] on div at bounding box center [57, 267] width 92 height 52
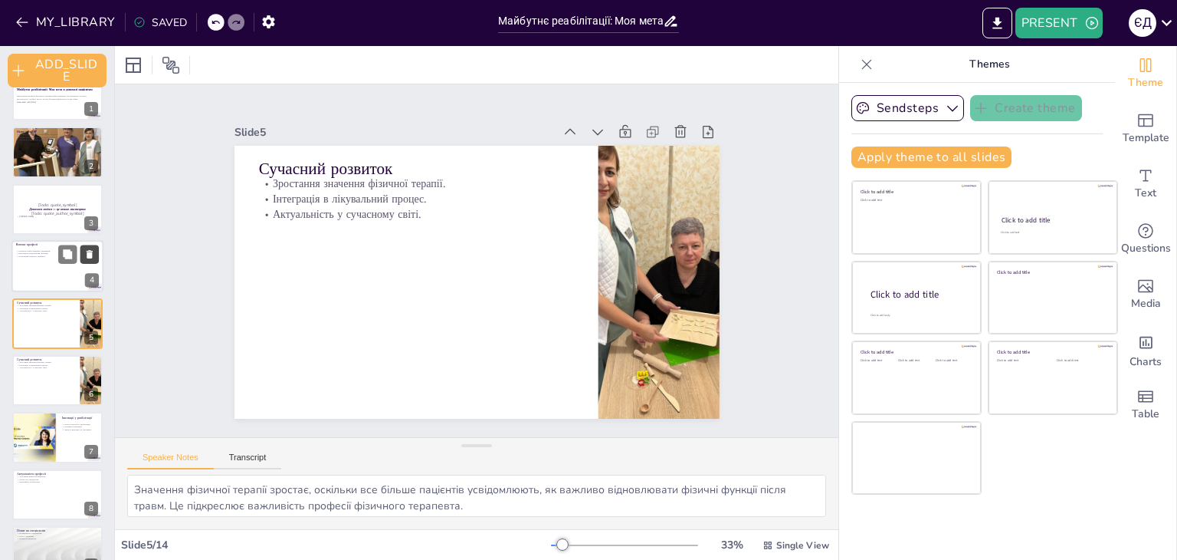
click at [92, 252] on icon at bounding box center [90, 254] width 6 height 8
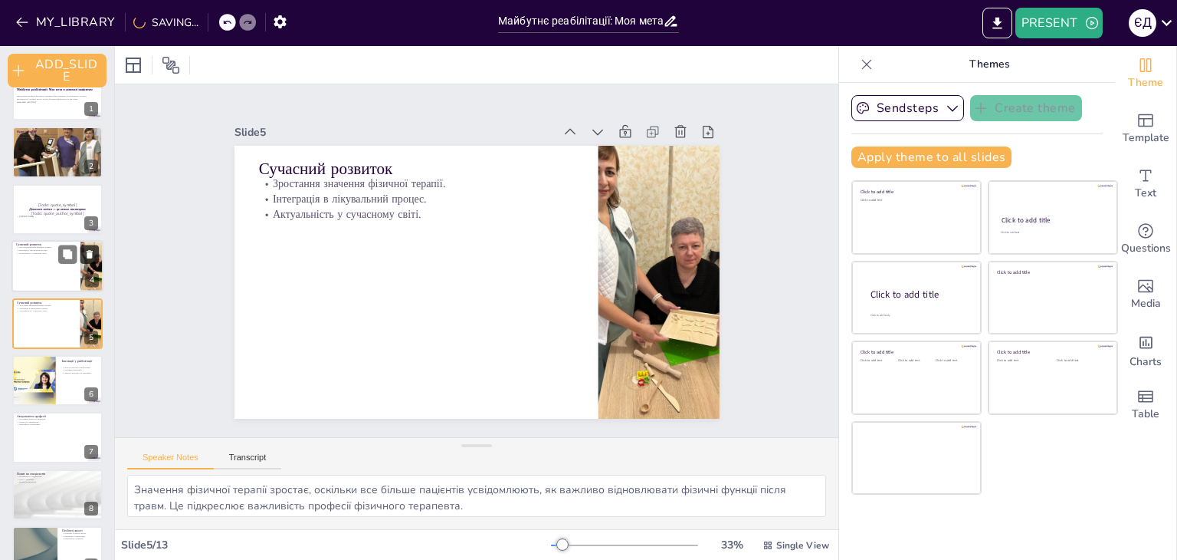
click at [90, 250] on icon at bounding box center [90, 254] width 6 height 8
type textarea "Lore ipsumdolor s ametconsecte, adip el seddoeiusmod tempori ut laboreetdo magn…"
